Goal: Task Accomplishment & Management: Manage account settings

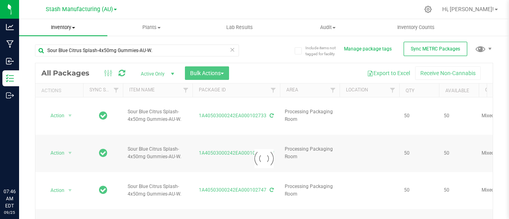
click at [74, 27] on span at bounding box center [73, 28] width 3 height 2
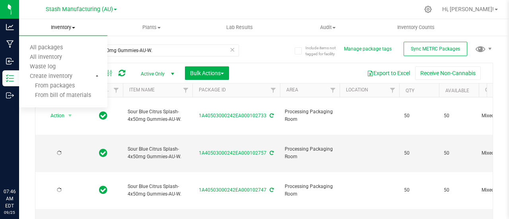
type input "[DATE]"
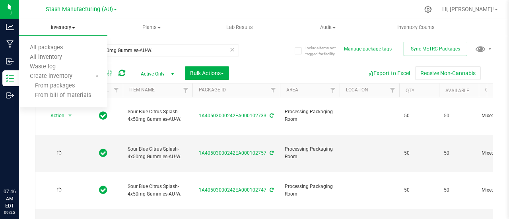
type input "[DATE]"
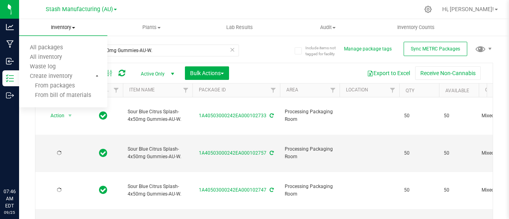
type input "[DATE]"
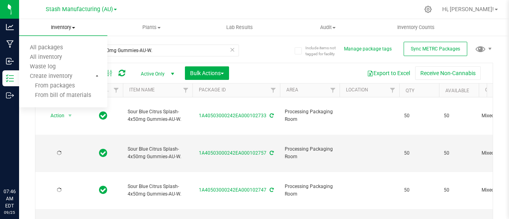
type input "[DATE]"
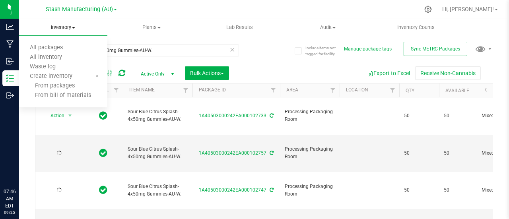
type input "[DATE]"
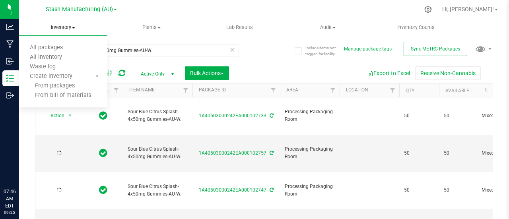
type input "[DATE]"
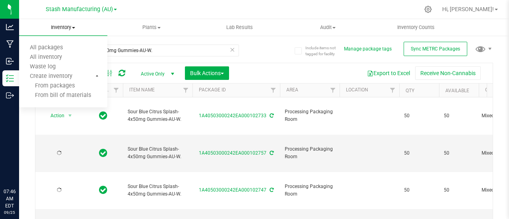
type input "[DATE]"
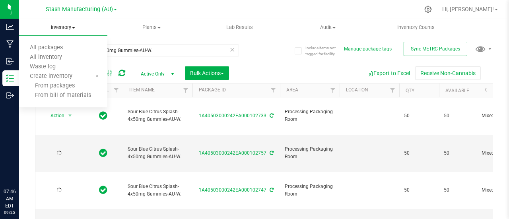
type input "[DATE]"
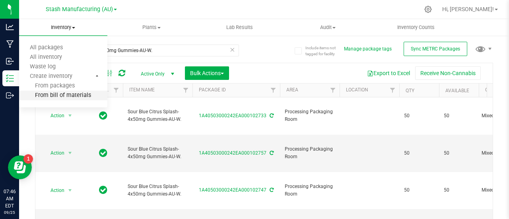
click at [72, 97] on span "From bill of materials" at bounding box center [55, 95] width 72 height 7
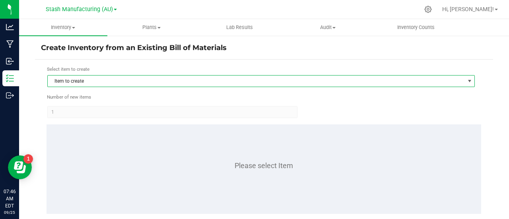
click at [92, 82] on span "Item to create" at bounding box center [256, 81] width 417 height 11
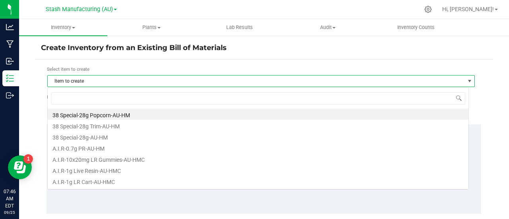
scroll to position [12, 421]
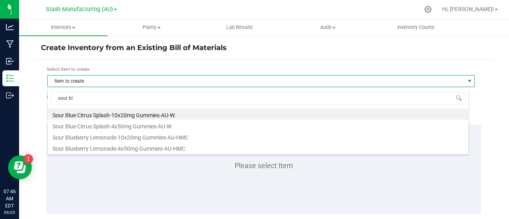
type input "sour blu"
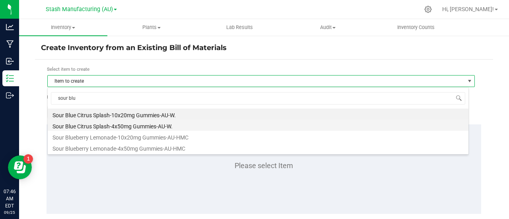
click at [145, 126] on li "Sour Blue Citrus Splash-4x50mg Gummies-AU-W." at bounding box center [258, 125] width 421 height 11
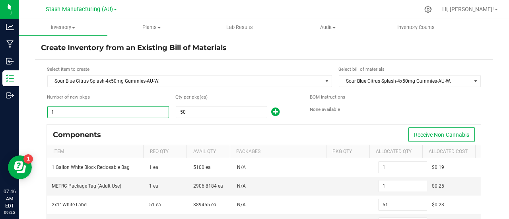
click at [70, 110] on input "1" at bounding box center [108, 112] width 121 height 11
type input "3"
type input "153"
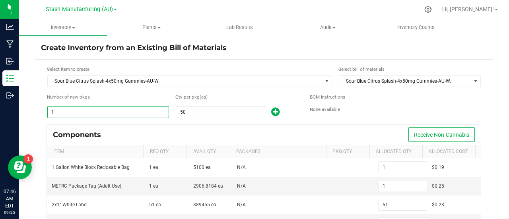
type input "3"
type input "27"
type input "3"
type input "150"
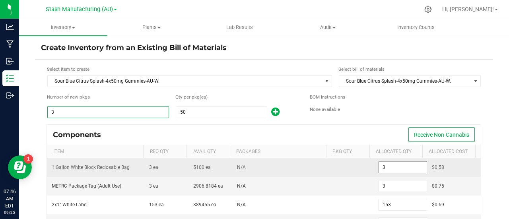
type input "3"
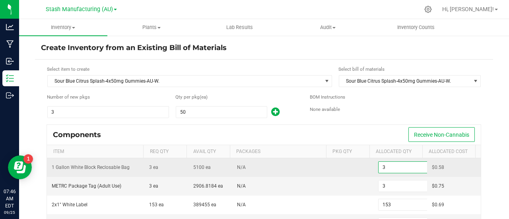
click at [379, 169] on input "3" at bounding box center [407, 167] width 58 height 11
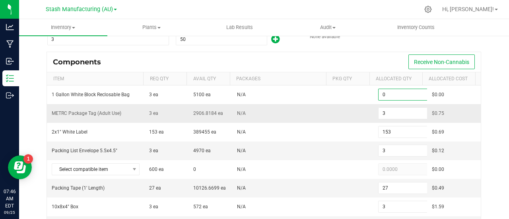
scroll to position [82, 0]
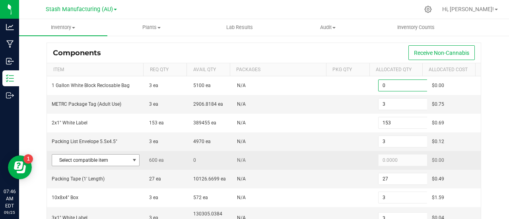
type input "0"
click at [132, 159] on span at bounding box center [134, 160] width 6 height 6
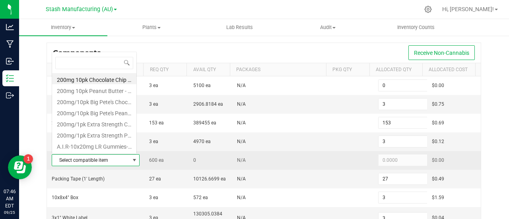
scroll to position [12, 84]
type input "sour b"
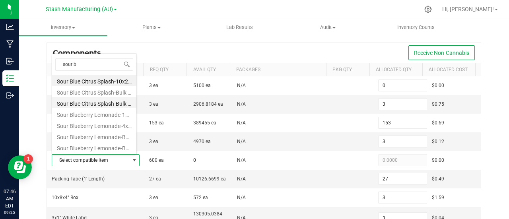
click at [109, 101] on li "Sour Blue Citrus Splash-Bulk 50mg Gummies-AU-W." at bounding box center [94, 102] width 84 height 11
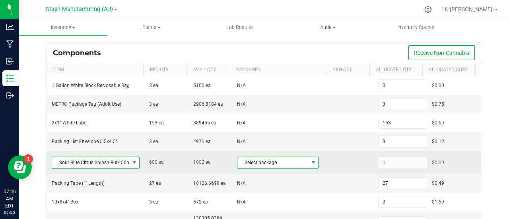
click at [310, 161] on span at bounding box center [313, 162] width 6 height 6
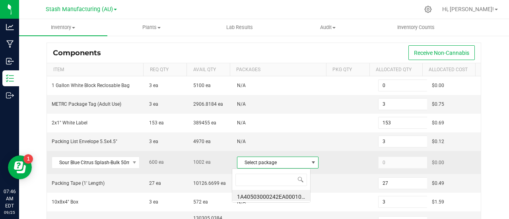
scroll to position [12, 79]
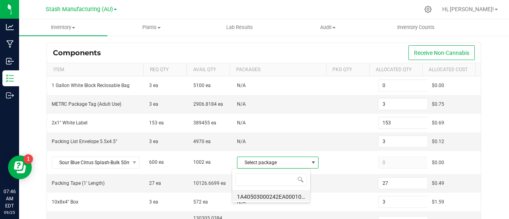
click at [278, 195] on li "1A40503000242EA000101637 (SBC50mgWEED.[DATE])" at bounding box center [271, 195] width 78 height 11
type input "600"
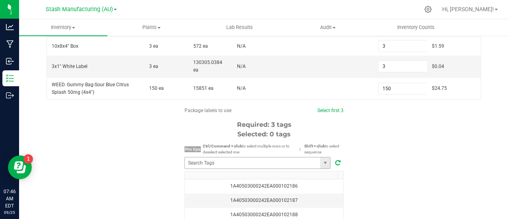
scroll to position [238, 0]
click at [207, 163] on input "NO DATA FOUND" at bounding box center [252, 162] width 135 height 11
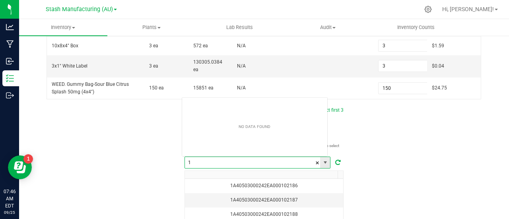
scroll to position [12, 146]
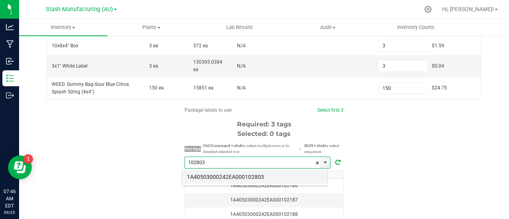
click at [238, 177] on li "1A40503000242EA000102803" at bounding box center [254, 177] width 145 height 14
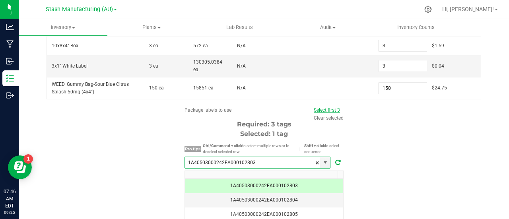
type input "1A40503000242EA000102803"
click at [323, 109] on link "Select first 3" at bounding box center [327, 110] width 26 height 6
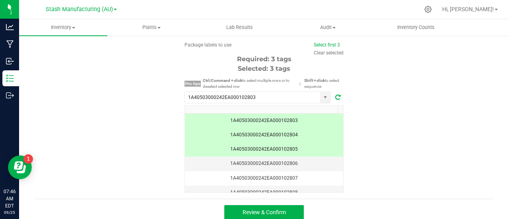
scroll to position [310, 0]
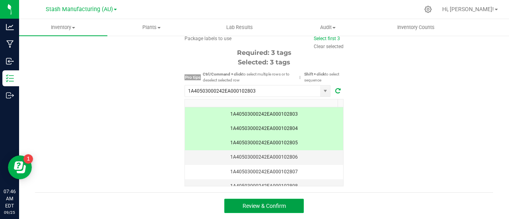
click at [267, 205] on span "Review & Confirm" at bounding box center [263, 206] width 43 height 6
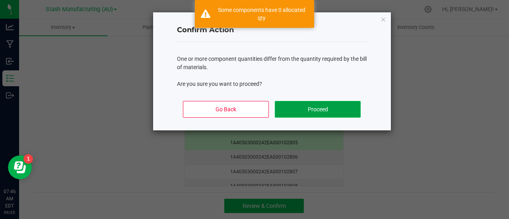
click at [319, 107] on button "Proceed" at bounding box center [317, 109] width 85 height 17
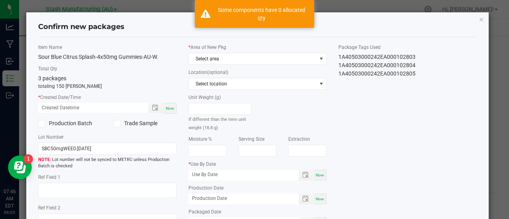
type input "[DATE]"
click at [167, 109] on span "Now" at bounding box center [170, 108] width 8 height 4
type input "[DATE] 07:46 AM"
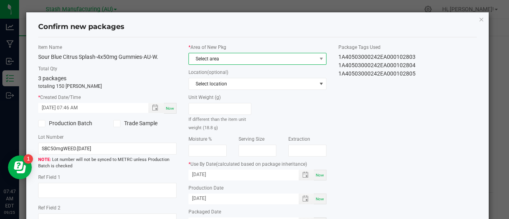
click at [316, 59] on span at bounding box center [321, 58] width 10 height 11
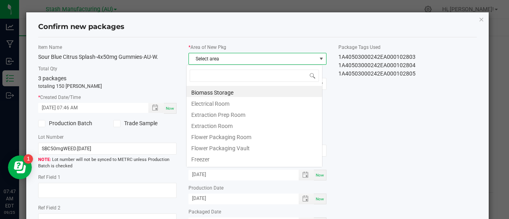
scroll to position [12, 137]
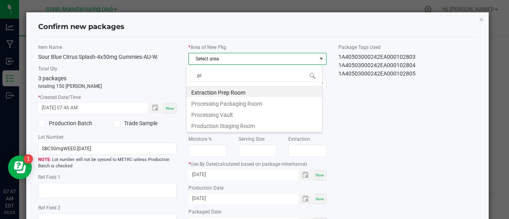
type input "pro"
click at [254, 92] on li "Processing Packaging Room" at bounding box center [254, 91] width 136 height 11
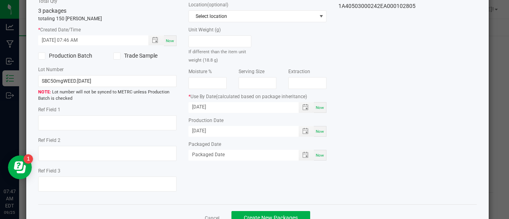
scroll to position [68, 0]
click at [316, 154] on span "Now" at bounding box center [320, 155] width 8 height 4
type input "[DATE]"
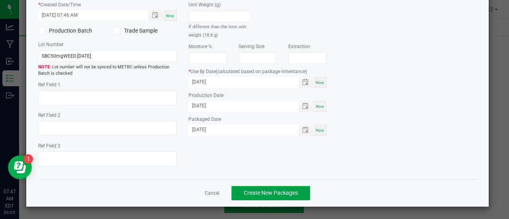
click at [266, 196] on span "Create New Packages" at bounding box center [271, 193] width 54 height 6
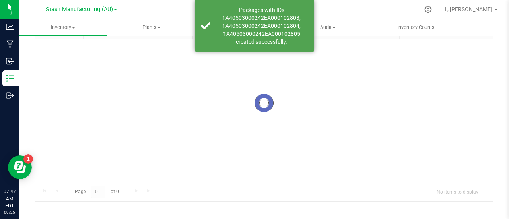
scroll to position [58, 0]
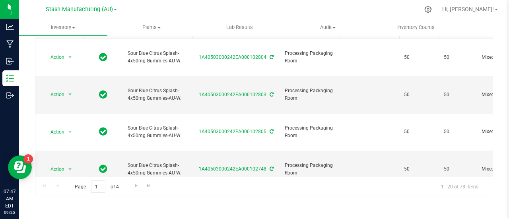
type input "[DATE]"
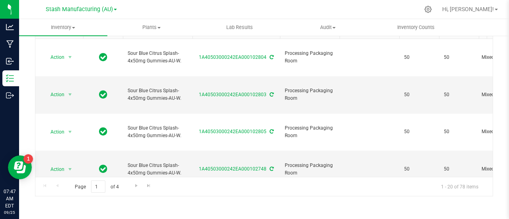
type input "[DATE]"
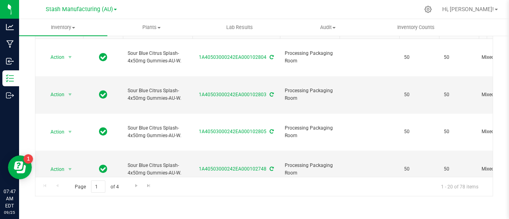
type input "[DATE]"
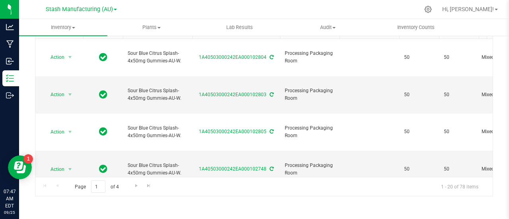
type input "[DATE]"
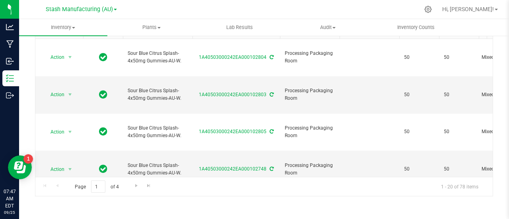
type input "[DATE]"
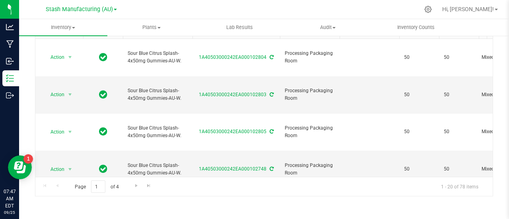
type input "[DATE]"
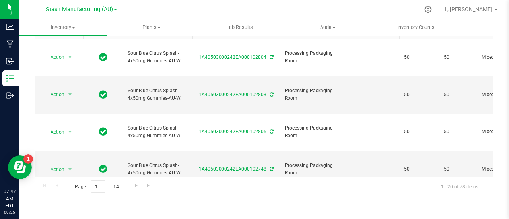
type input "[DATE]"
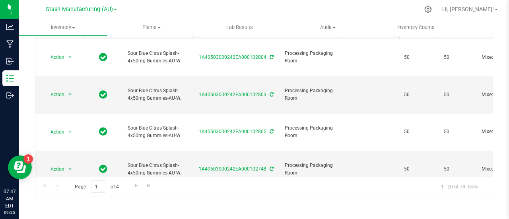
type input "[DATE]"
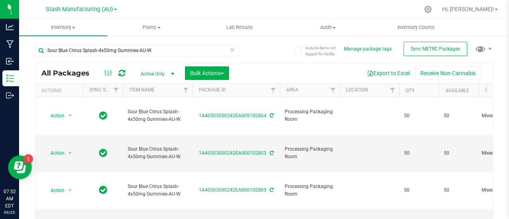
click at [229, 49] on icon at bounding box center [232, 50] width 6 height 10
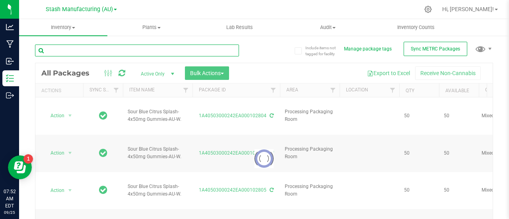
click at [132, 52] on input "text" at bounding box center [137, 51] width 204 height 12
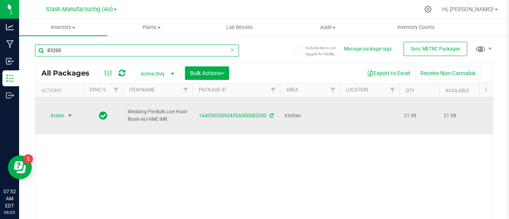
type input "83200"
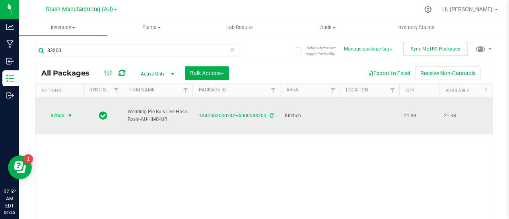
click at [70, 112] on span "select" at bounding box center [70, 115] width 6 height 6
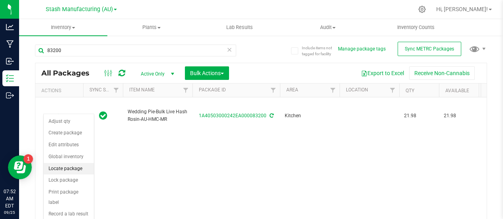
click at [74, 169] on li "Locate package" at bounding box center [69, 169] width 50 height 12
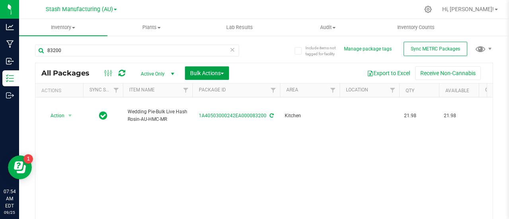
click at [206, 70] on span "Bulk Actions" at bounding box center [207, 73] width 34 height 6
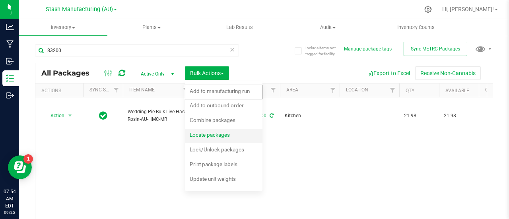
click at [223, 134] on span "Locate packages" at bounding box center [210, 135] width 40 height 6
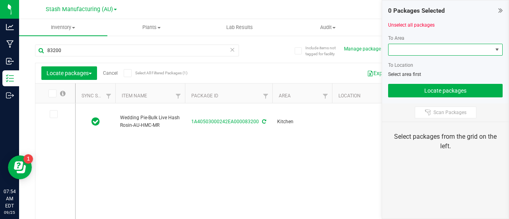
click at [436, 50] on span at bounding box center [440, 49] width 104 height 11
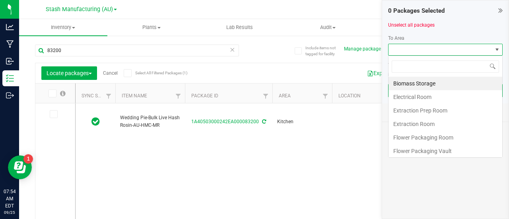
scroll to position [12, 114]
type input "oil"
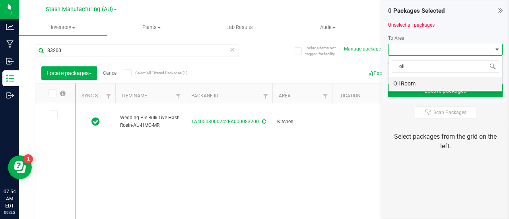
click at [407, 83] on li "Oil Room" at bounding box center [445, 84] width 114 height 14
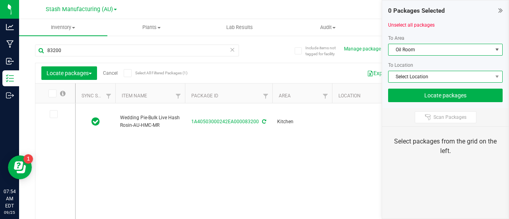
click at [415, 75] on span "Select Location" at bounding box center [440, 76] width 104 height 11
click at [425, 76] on span "Select Location" at bounding box center [440, 76] width 104 height 11
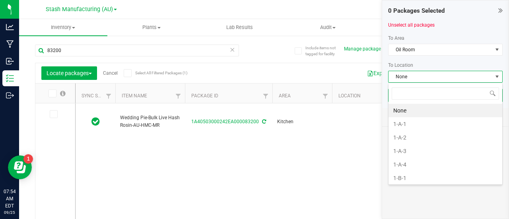
type input "2"
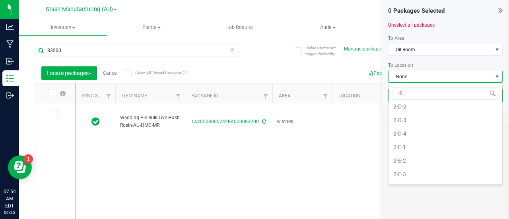
scroll to position [254, 0]
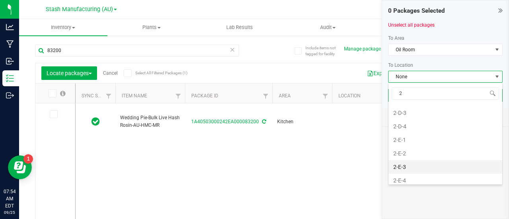
click at [418, 167] on li "2-E-3" at bounding box center [445, 167] width 114 height 14
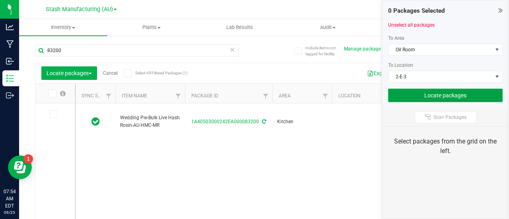
click at [443, 97] on button "Locate packages" at bounding box center [445, 96] width 114 height 14
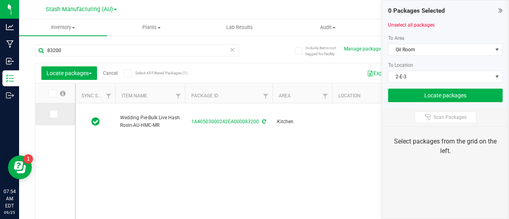
click at [52, 117] on span at bounding box center [54, 114] width 8 height 8
click at [0, 0] on input "checkbox" at bounding box center [0, 0] width 0 height 0
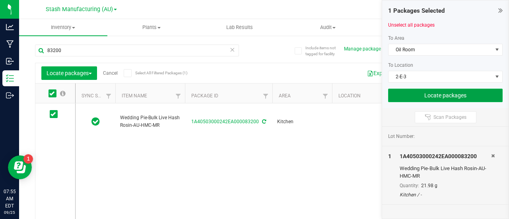
click at [443, 96] on button "Locate packages" at bounding box center [445, 96] width 114 height 14
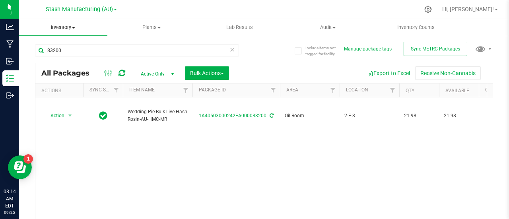
click at [73, 29] on span "Inventory" at bounding box center [63, 27] width 88 height 7
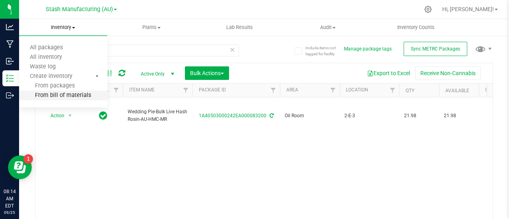
click at [69, 96] on span "From bill of materials" at bounding box center [55, 95] width 72 height 7
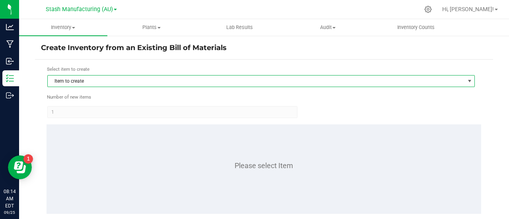
click at [100, 85] on span "Item to create" at bounding box center [256, 81] width 417 height 11
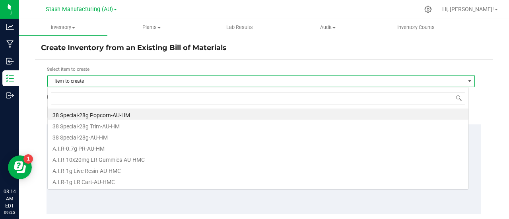
scroll to position [12, 421]
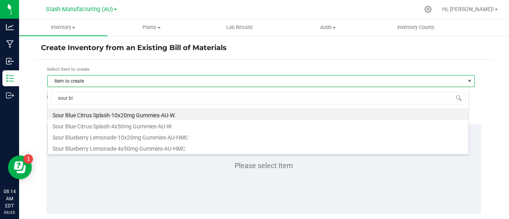
type input "sour blu"
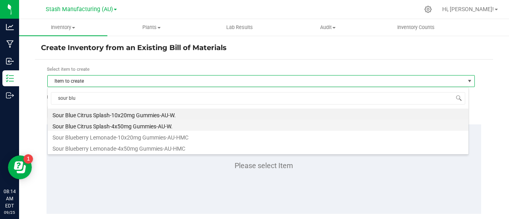
click at [137, 127] on li "Sour Blue Citrus Splash-4x50mg Gummies-AU-W." at bounding box center [258, 125] width 421 height 11
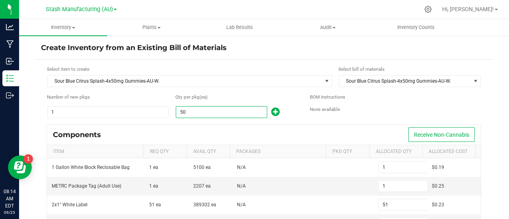
click at [190, 111] on input "50" at bounding box center [221, 112] width 91 height 11
type input "4"
type input "0"
type input "4"
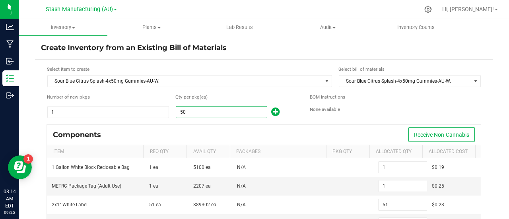
type input "0"
type input "1"
type input "0"
type input "4"
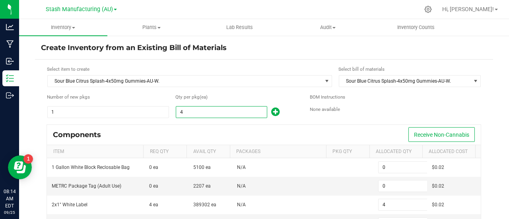
type input "47"
type input "1"
type input "48"
type input "1"
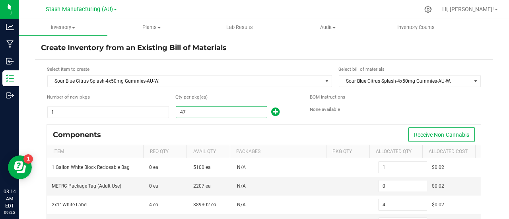
type input "8"
type input "1"
type input "47"
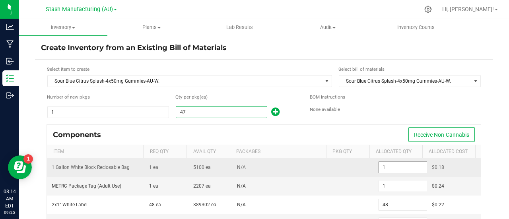
type input "47"
click at [385, 167] on input "1" at bounding box center [407, 167] width 58 height 11
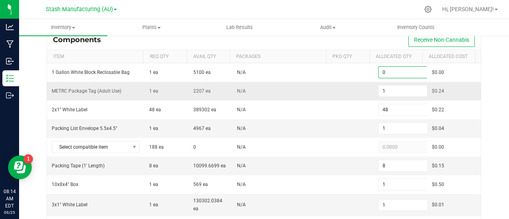
scroll to position [95, 0]
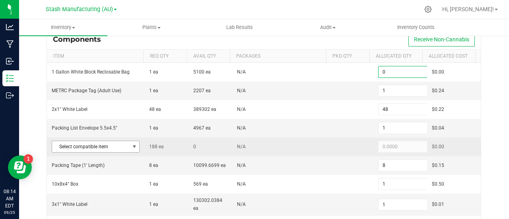
type input "0"
click at [132, 146] on span at bounding box center [134, 146] width 6 height 6
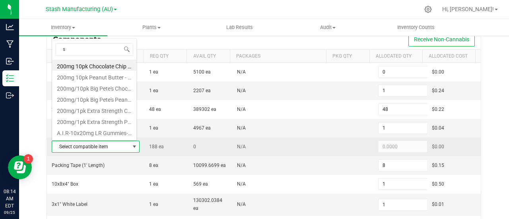
scroll to position [12, 84]
type input "sour b"
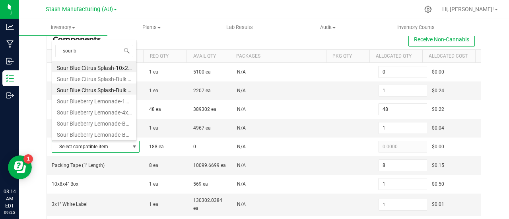
click at [112, 91] on li "Sour Blue Citrus Splash-Bulk 50mg Gummies-AU-W." at bounding box center [94, 88] width 84 height 11
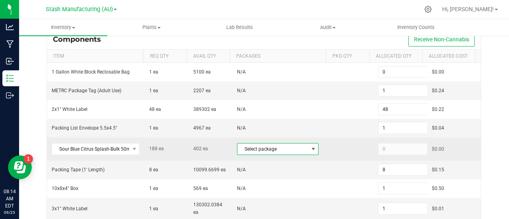
click at [310, 149] on span at bounding box center [313, 149] width 6 height 6
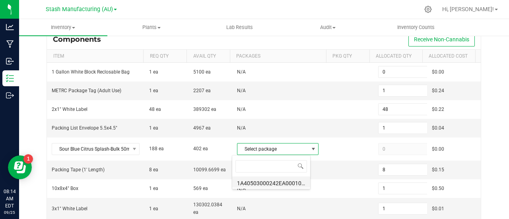
scroll to position [12, 79]
click at [283, 183] on li "1A40503000242EA000101637 (SBC50mgWEED.[DATE])" at bounding box center [271, 181] width 78 height 11
type input "188"
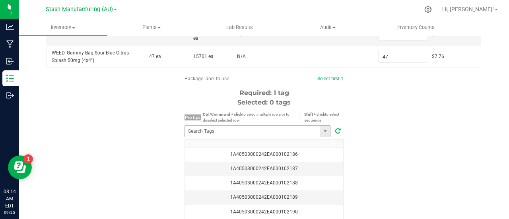
scroll to position [271, 0]
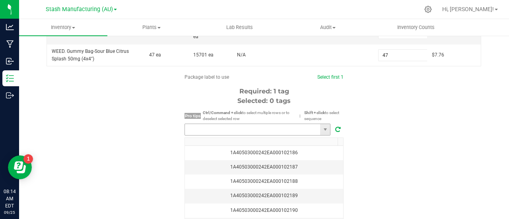
click at [235, 126] on input "NO DATA FOUND" at bounding box center [252, 129] width 135 height 11
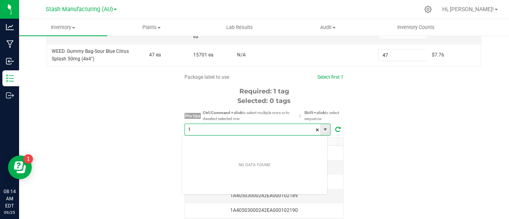
scroll to position [12, 146]
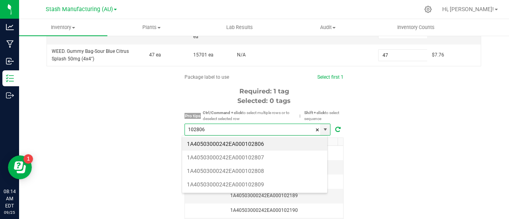
click at [256, 139] on li "1A40503000242EA000102806" at bounding box center [254, 144] width 145 height 14
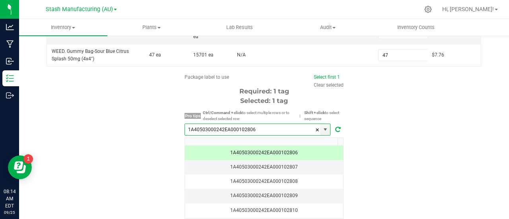
scroll to position [310, 0]
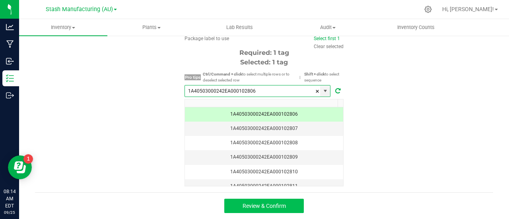
type input "1A40503000242EA000102806"
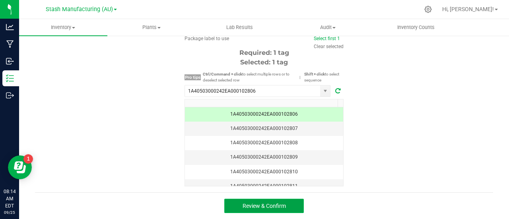
click at [266, 208] on span "Review & Confirm" at bounding box center [263, 206] width 43 height 6
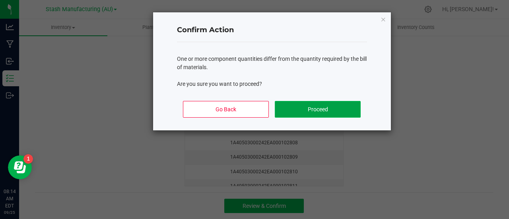
click at [321, 111] on button "Proceed" at bounding box center [317, 109] width 85 height 17
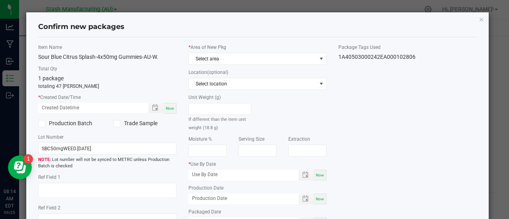
type input "[DATE]"
click at [168, 108] on span "Now" at bounding box center [170, 108] width 8 height 4
type input "[DATE] 08:14 AM"
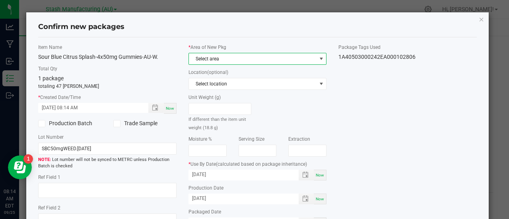
click at [265, 59] on span "Select area" at bounding box center [253, 58] width 128 height 11
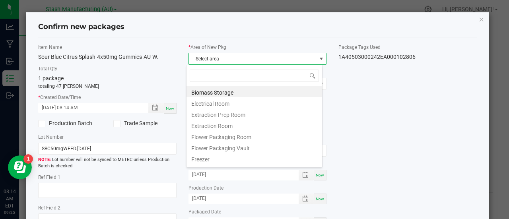
scroll to position [12, 137]
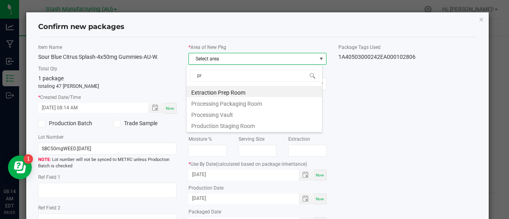
type input "pro"
click at [232, 91] on li "Processing Packaging Room" at bounding box center [254, 91] width 136 height 11
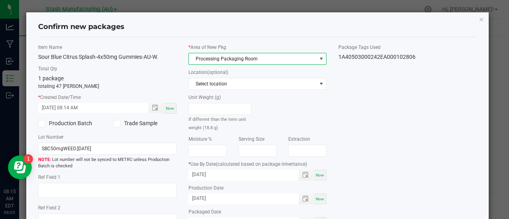
scroll to position [93, 0]
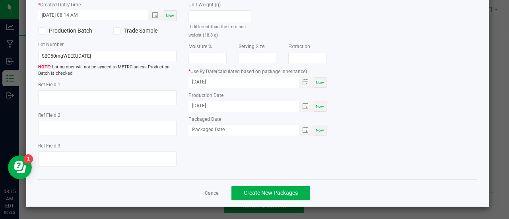
click at [317, 130] on span "Now" at bounding box center [320, 130] width 8 height 4
type input "[DATE]"
click at [272, 191] on span "Create New Packages" at bounding box center [271, 193] width 54 height 6
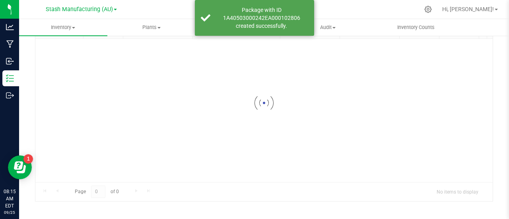
scroll to position [58, 0]
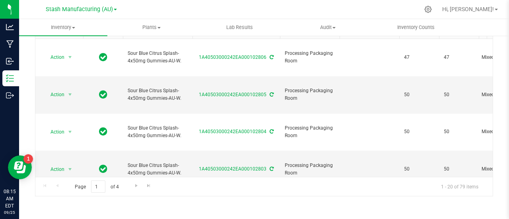
type input "[DATE]"
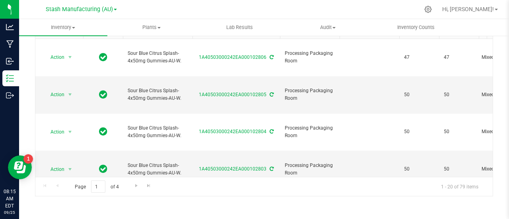
type input "[DATE]"
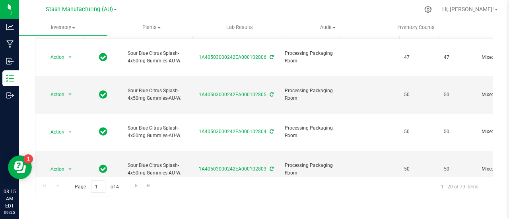
type input "[DATE]"
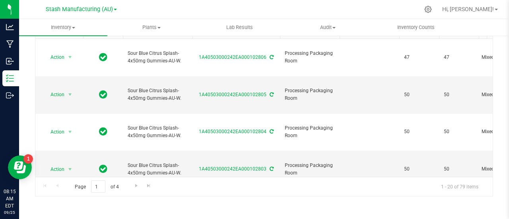
type input "[DATE]"
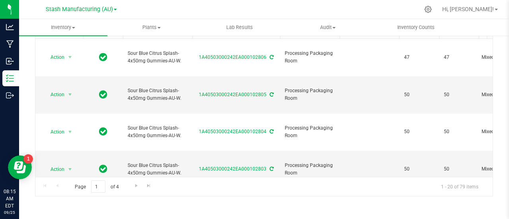
type input "[DATE]"
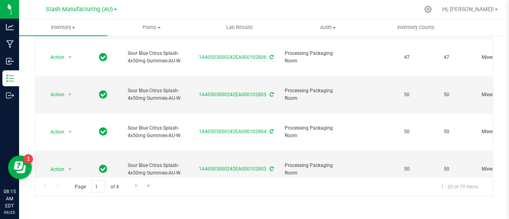
type input "[DATE]"
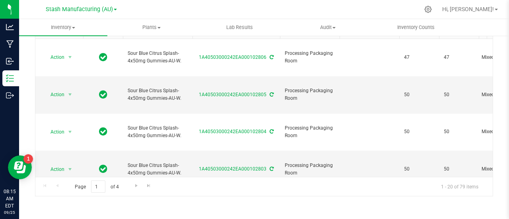
type input "[DATE]"
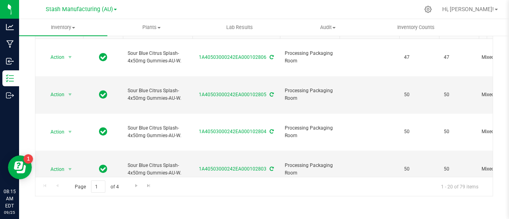
type input "[DATE]"
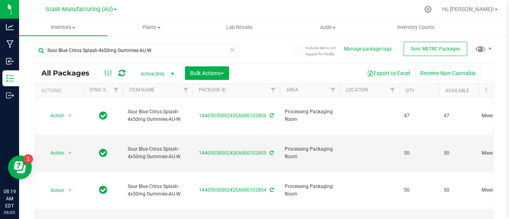
click at [229, 49] on icon at bounding box center [232, 50] width 6 height 10
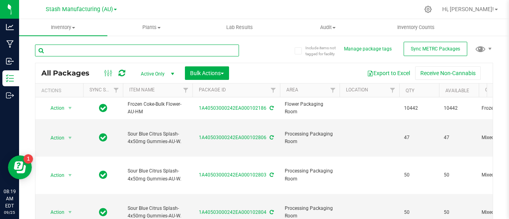
click at [138, 49] on input "text" at bounding box center [137, 51] width 204 height 12
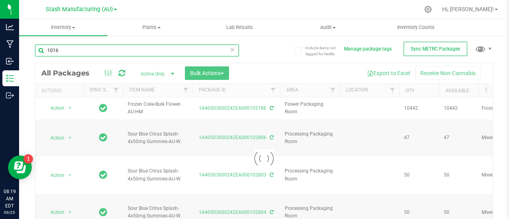
type input "10163"
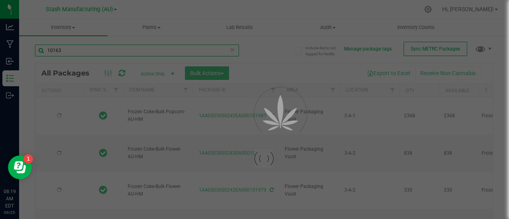
type input "[DATE]"
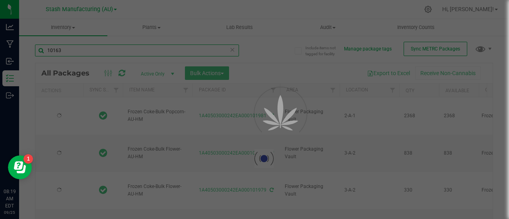
type input "[DATE]"
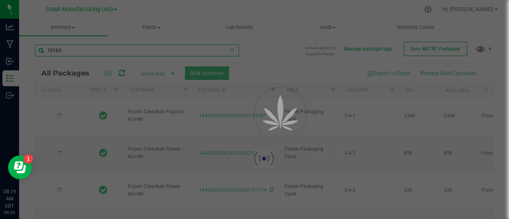
type input "[DATE]"
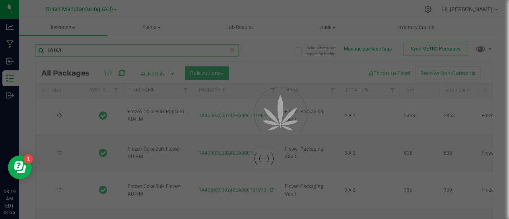
type input "[DATE]"
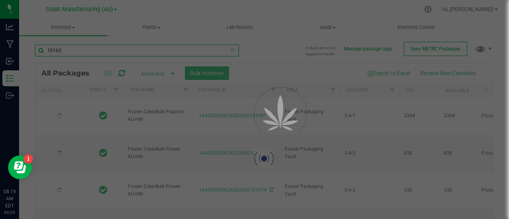
type input "[DATE]"
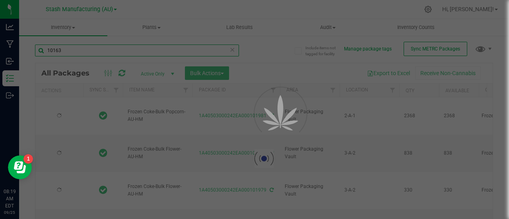
type input "[DATE]"
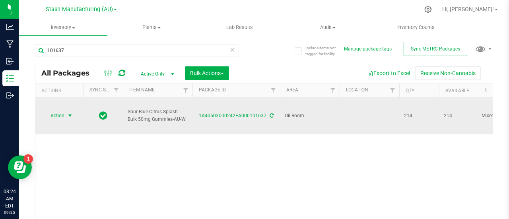
click at [73, 112] on span "select" at bounding box center [70, 115] width 6 height 6
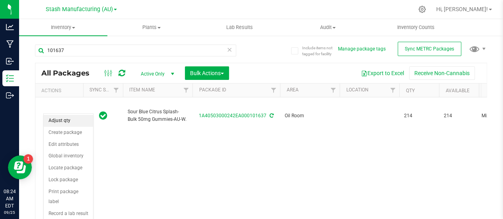
click at [62, 120] on li "Adjust qty" at bounding box center [68, 121] width 49 height 12
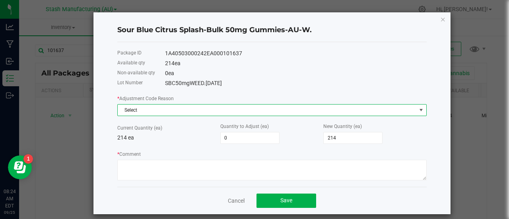
click at [168, 111] on span "Select" at bounding box center [267, 110] width 298 height 11
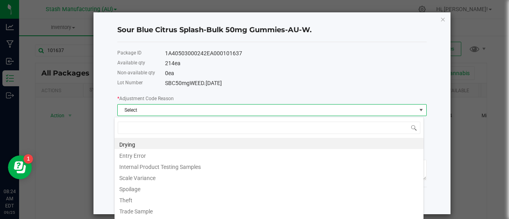
scroll to position [12, 309]
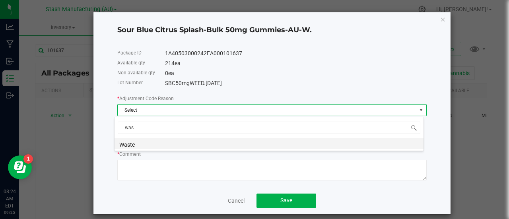
click at [129, 142] on li "Waste" at bounding box center [268, 143] width 309 height 11
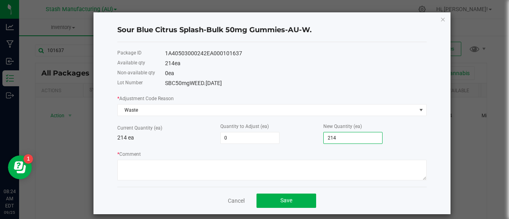
click at [341, 140] on input "214" at bounding box center [353, 137] width 58 height 11
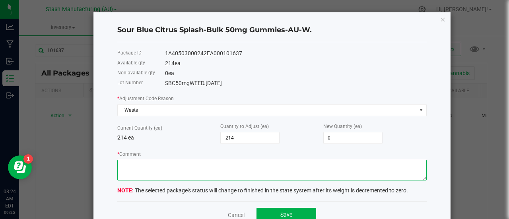
click at [163, 174] on textarea "* Comment" at bounding box center [271, 170] width 309 height 21
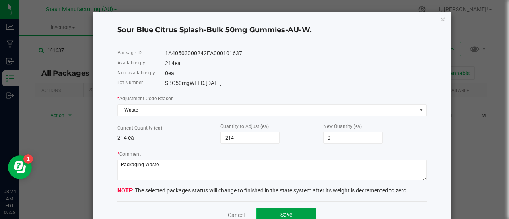
click at [279, 212] on button "Save" at bounding box center [286, 215] width 60 height 14
